Goal: Information Seeking & Learning: Understand process/instructions

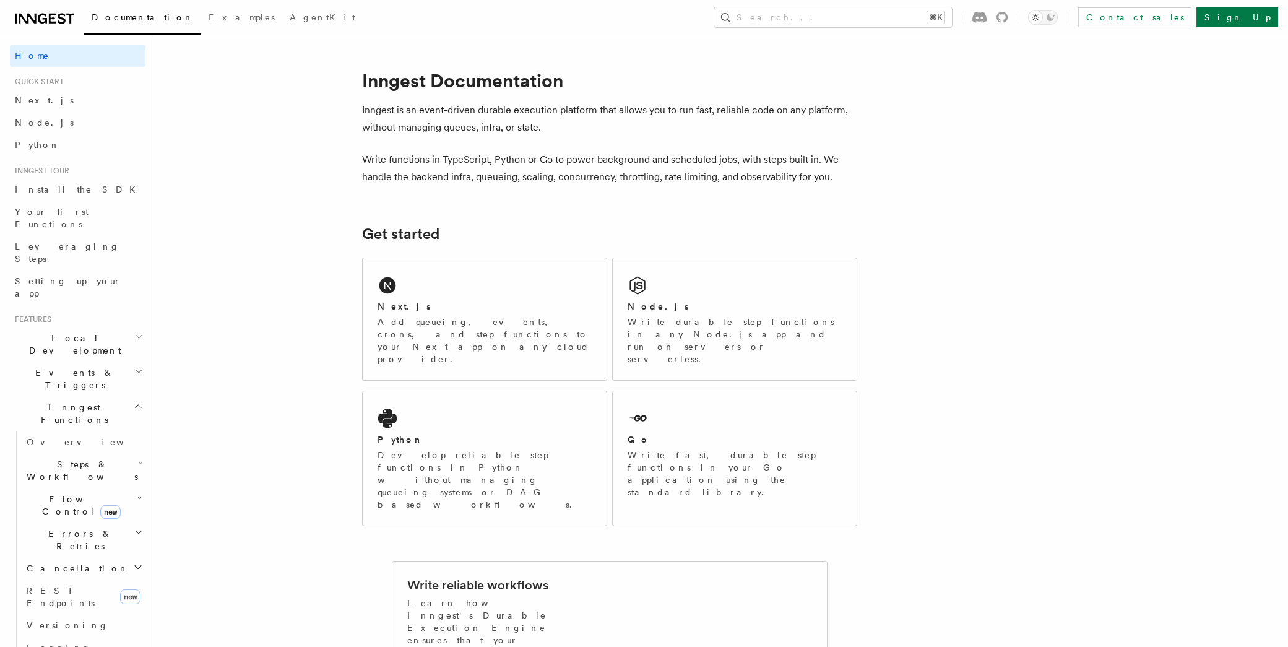
click at [40, 332] on span "Local Development" at bounding box center [72, 344] width 125 height 25
click at [53, 368] on span "Overview" at bounding box center [91, 373] width 128 height 10
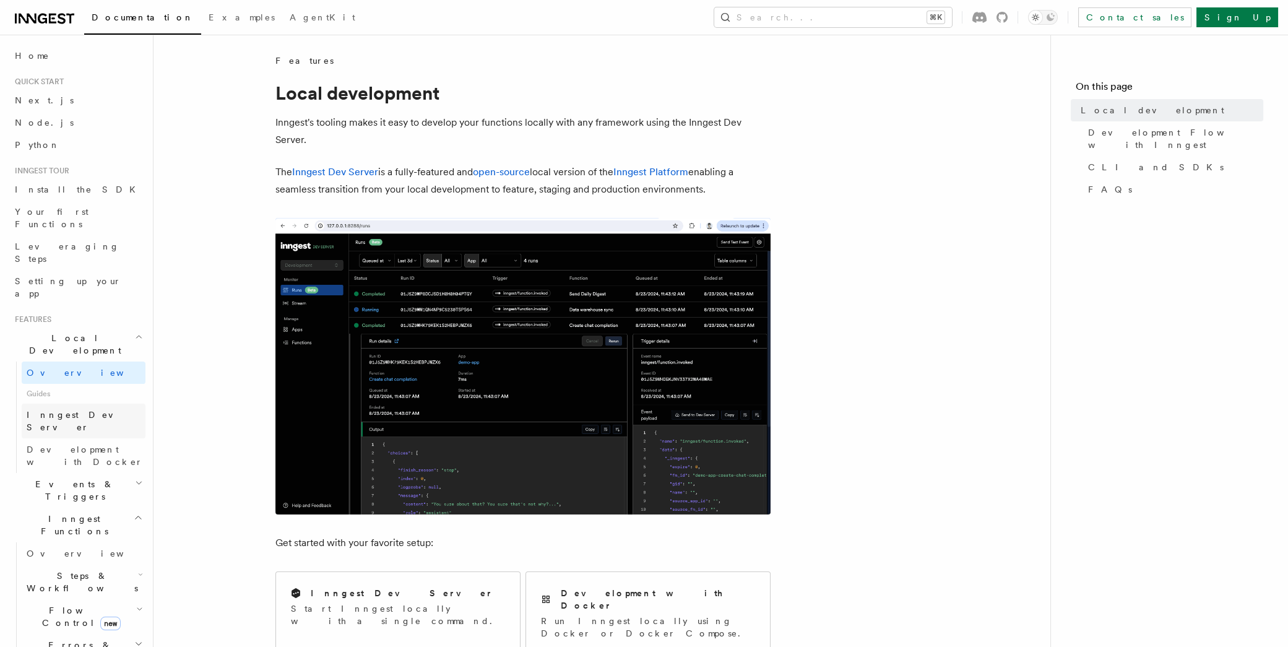
click at [54, 410] on span "Inngest Dev Server" at bounding box center [80, 421] width 106 height 22
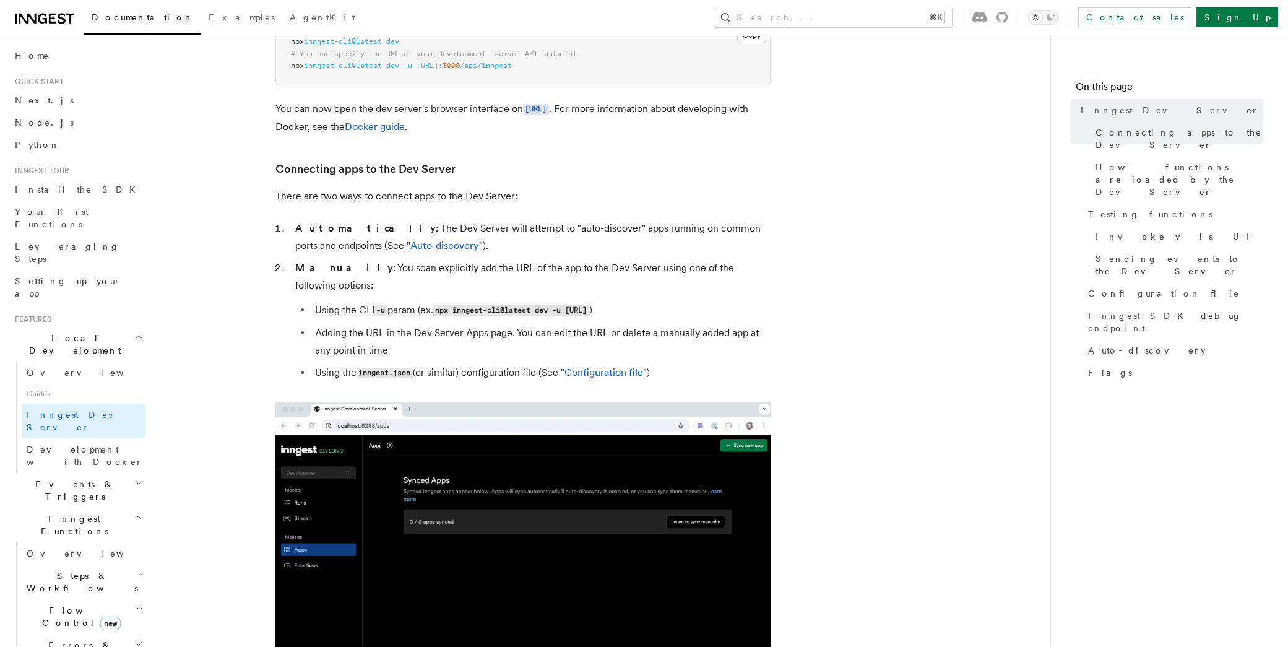
scroll to position [298, 0]
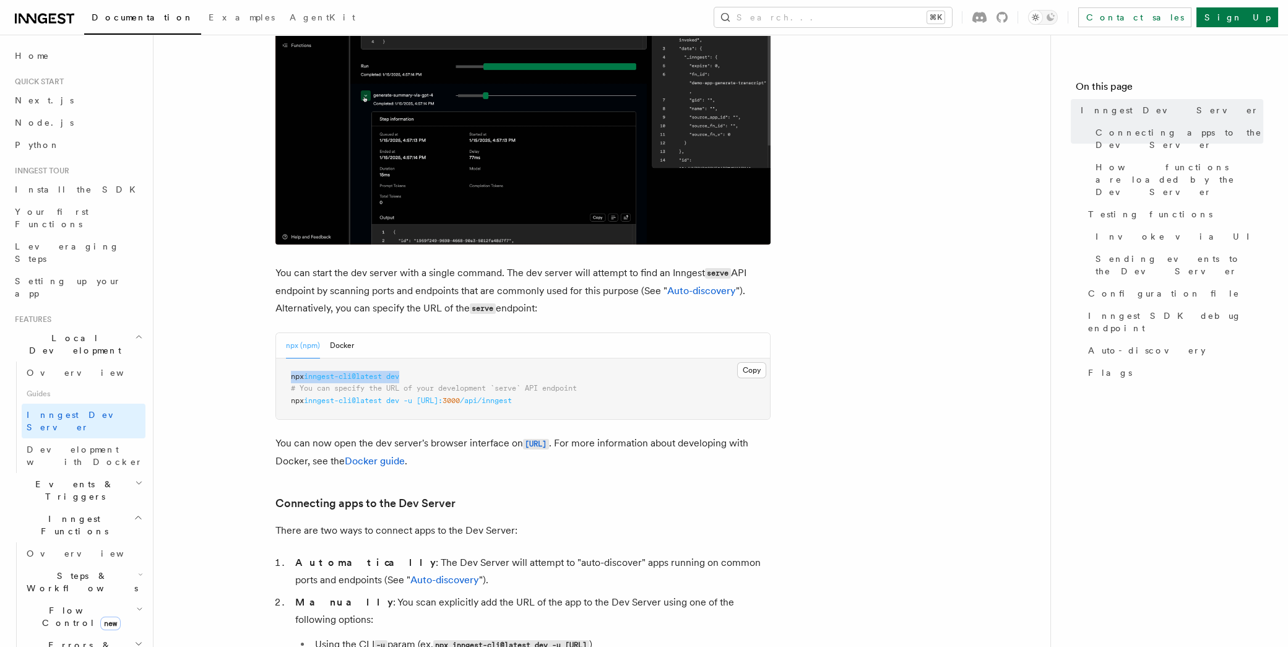
drag, startPoint x: 475, startPoint y: 377, endPoint x: 273, endPoint y: 365, distance: 202.8
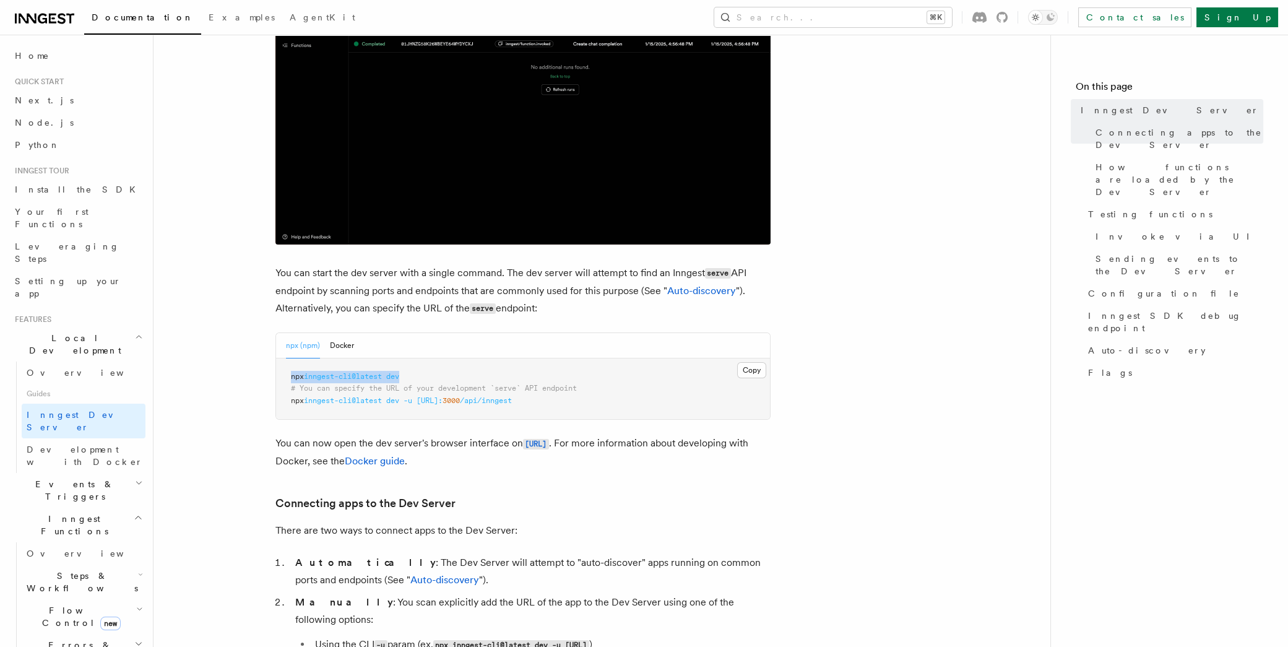
copy span "npx inngest-cli@latest dev"
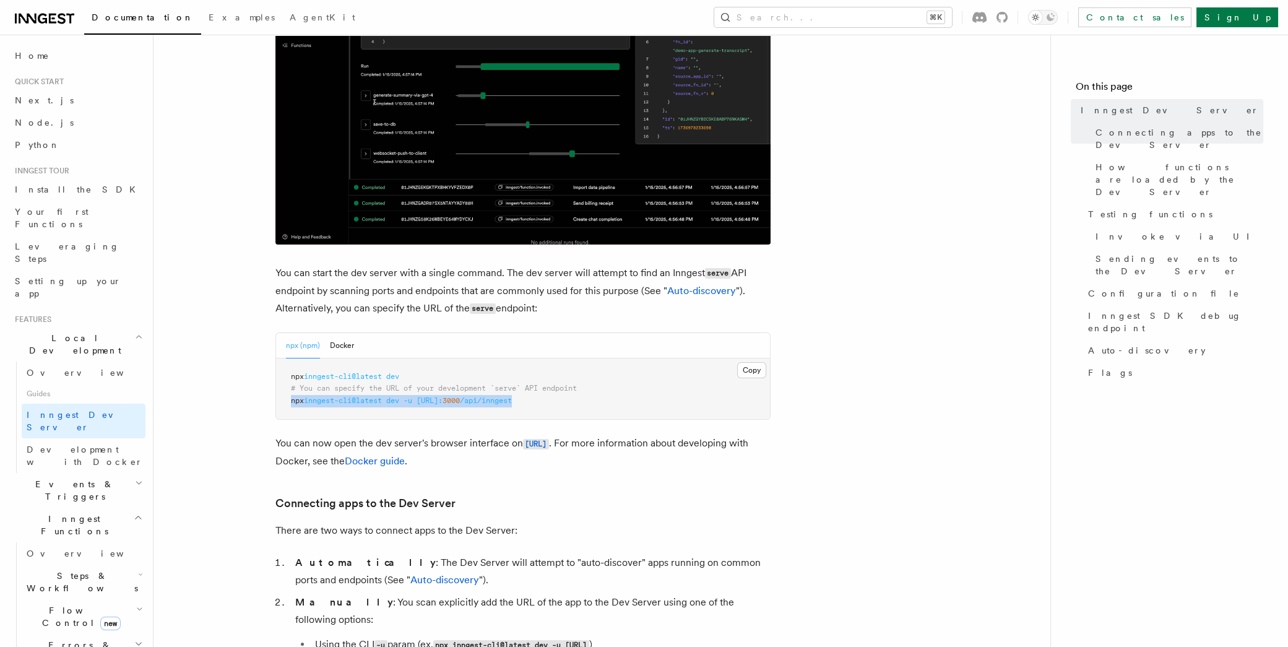
drag, startPoint x: 627, startPoint y: 401, endPoint x: 191, endPoint y: 401, distance: 435.8
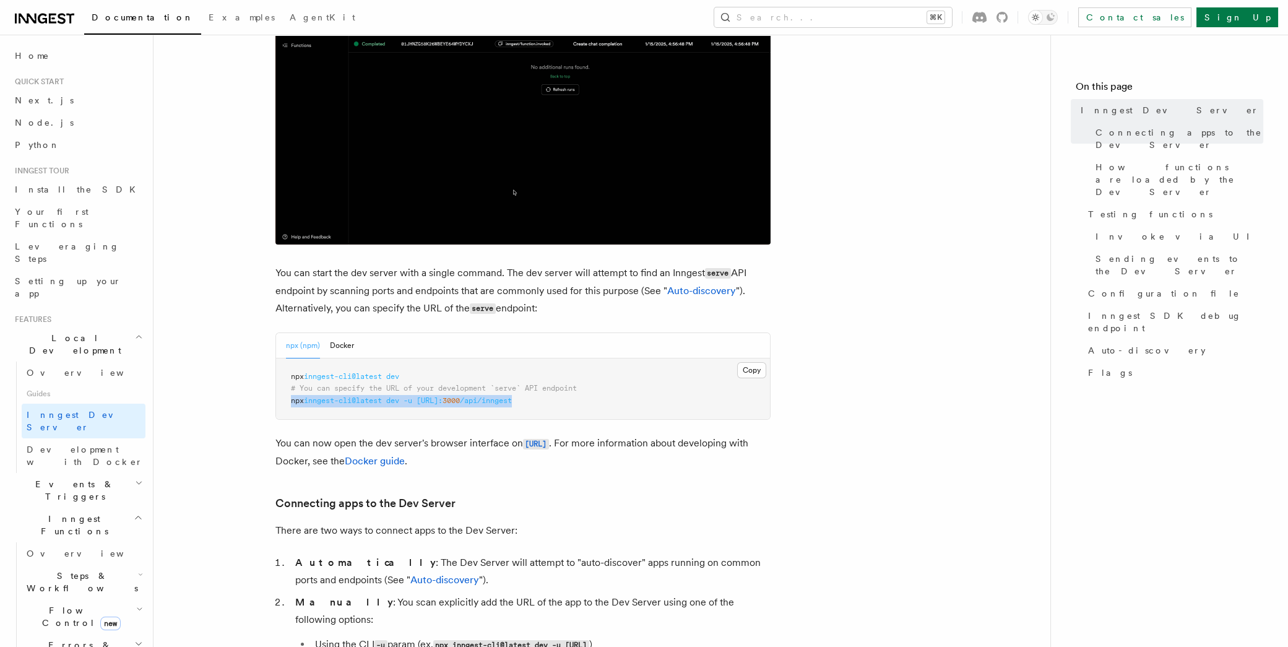
copy span "npx inngest-cli@latest dev -u [URL]: 3000 /api/inngest"
